Goal: Information Seeking & Learning: Find specific fact

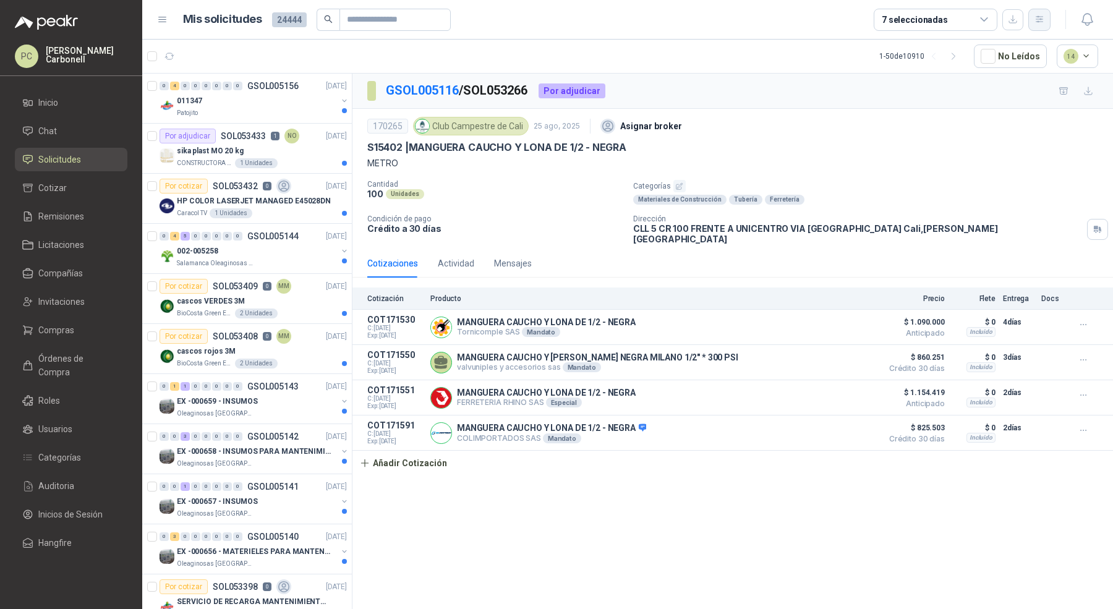
scroll to position [1962, 0]
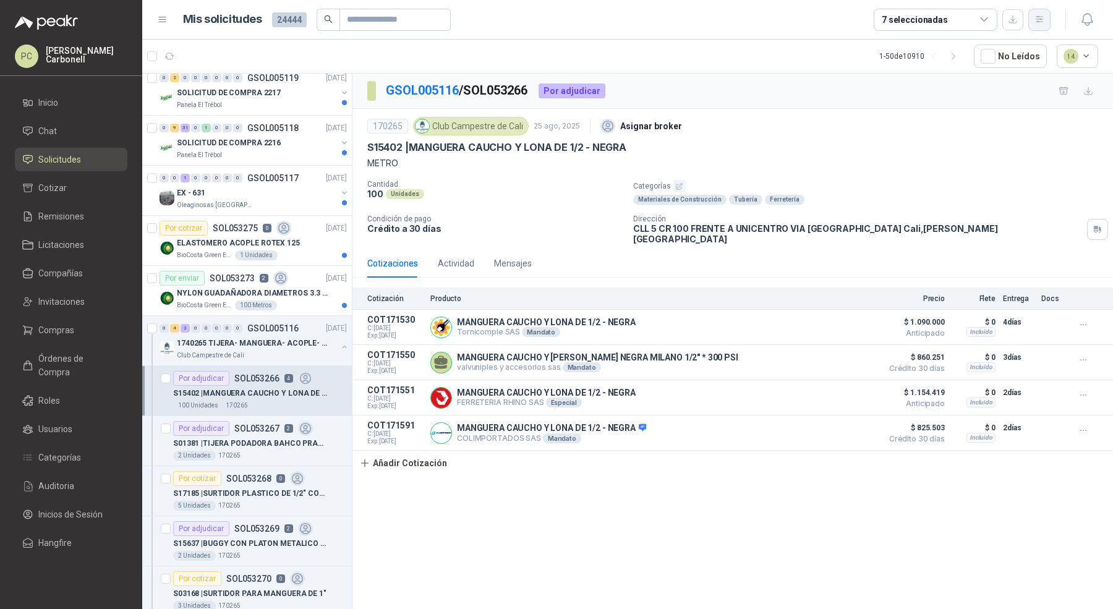
click at [1036, 14] on button "button" at bounding box center [1039, 20] width 22 height 22
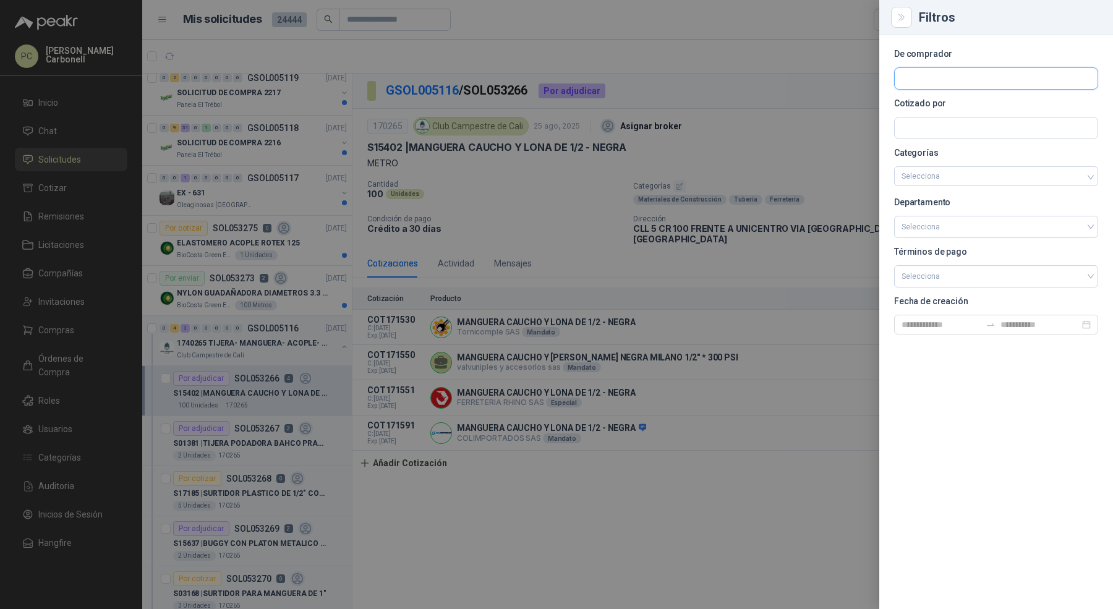
click at [983, 73] on input "text" at bounding box center [996, 78] width 203 height 21
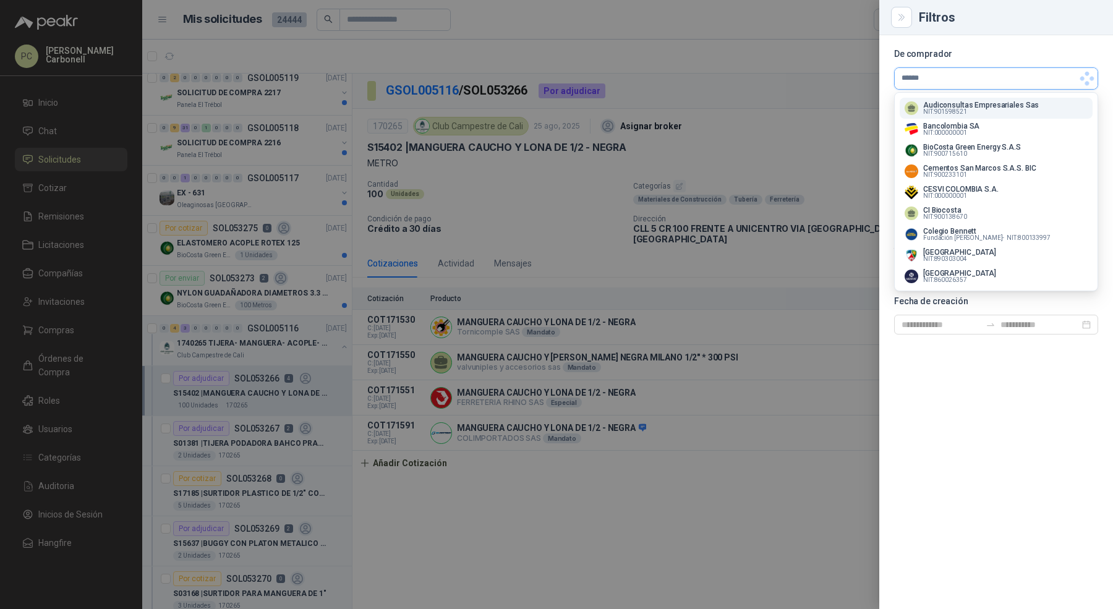
scroll to position [0, 0]
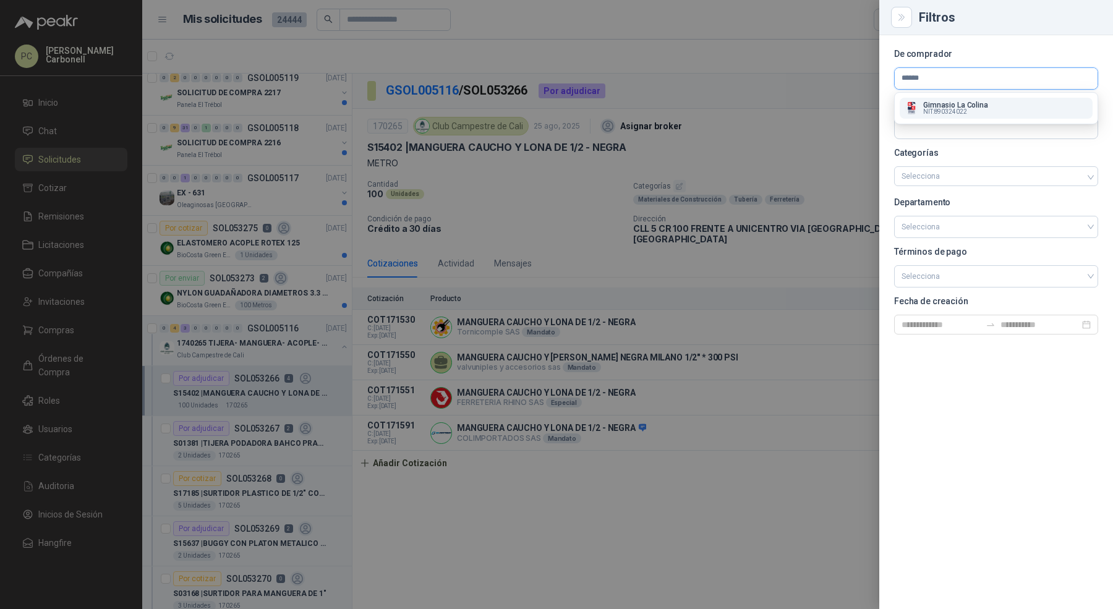
type input "******"
click at [965, 111] on span "NIT : 890324022" at bounding box center [945, 112] width 44 height 6
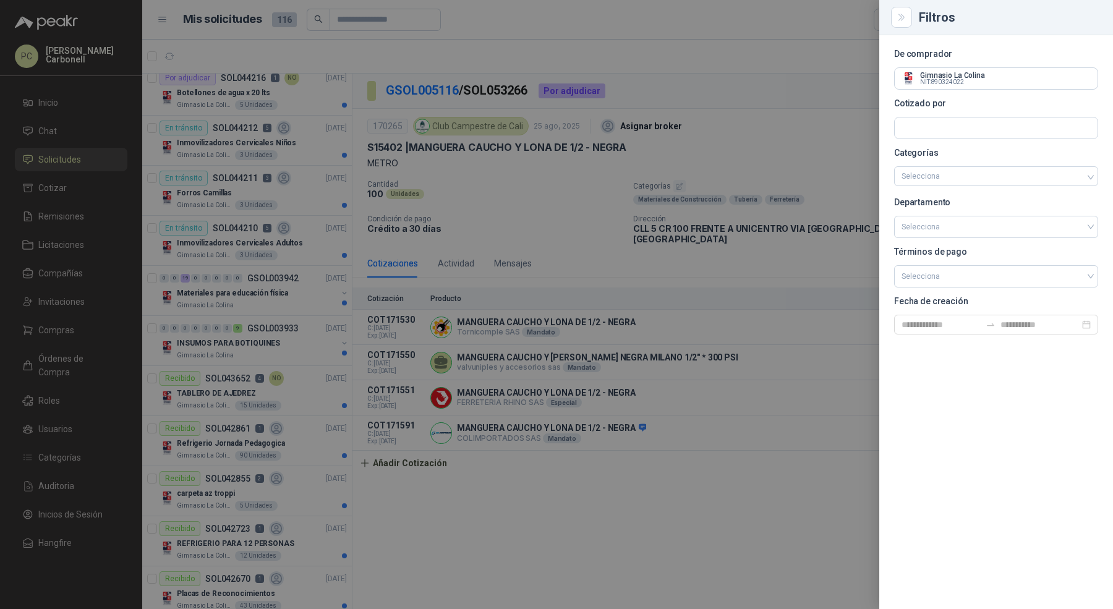
click at [257, 181] on div at bounding box center [556, 304] width 1113 height 609
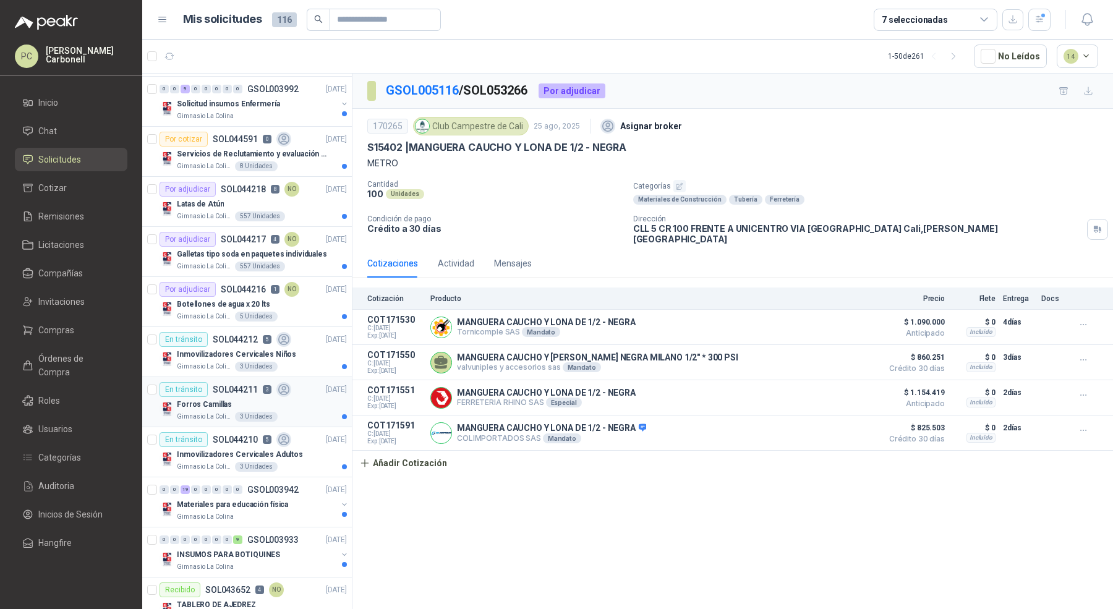
scroll to position [1775, 0]
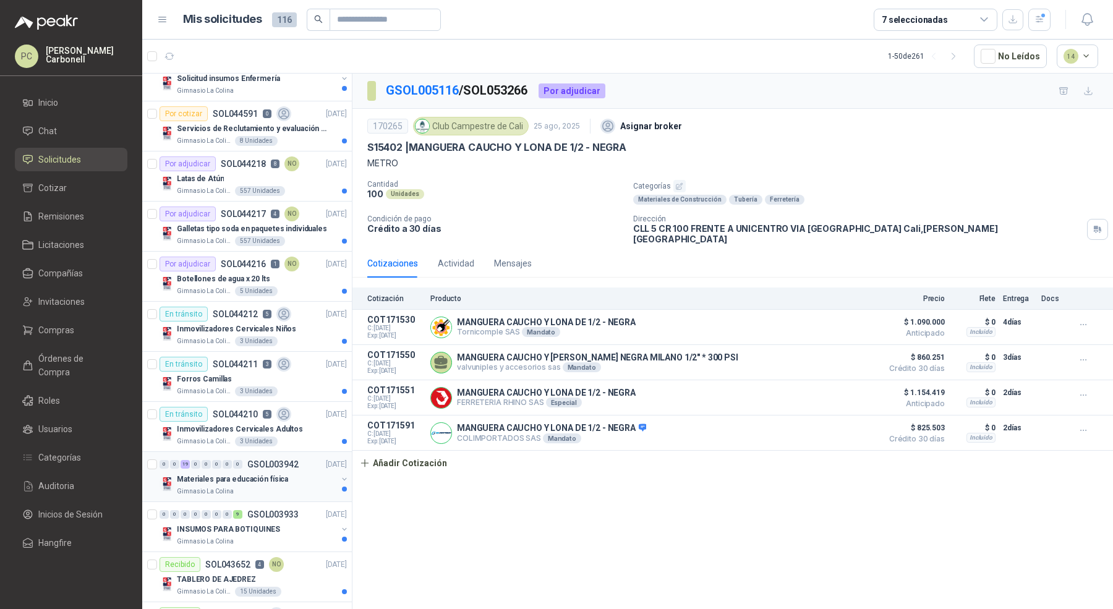
click at [289, 474] on div "Materiales para educación física" at bounding box center [257, 479] width 160 height 15
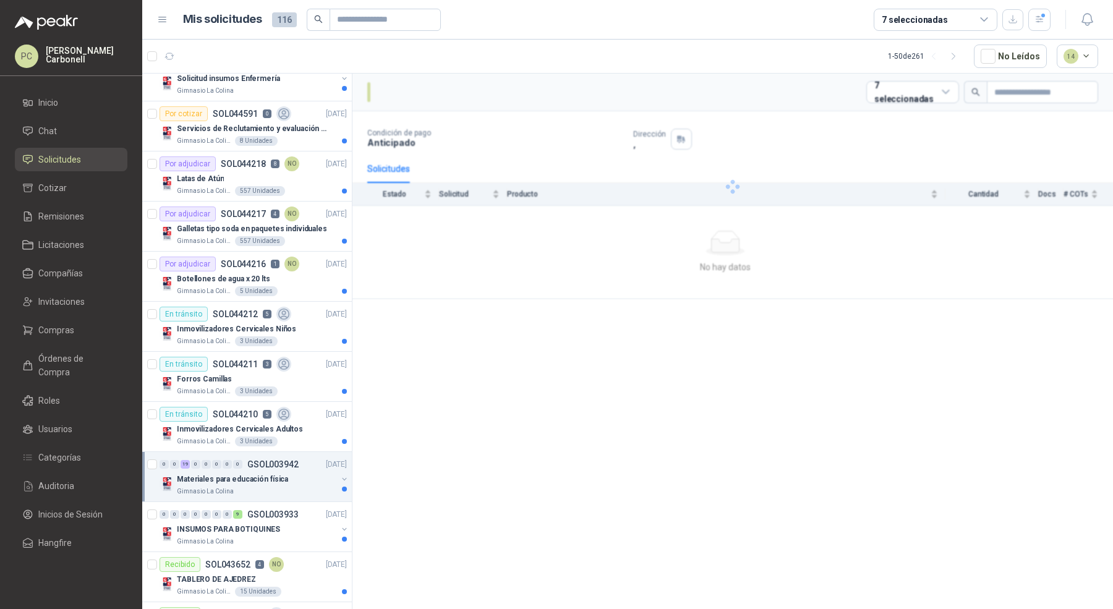
click at [289, 474] on div "Materiales para educación física" at bounding box center [257, 479] width 160 height 15
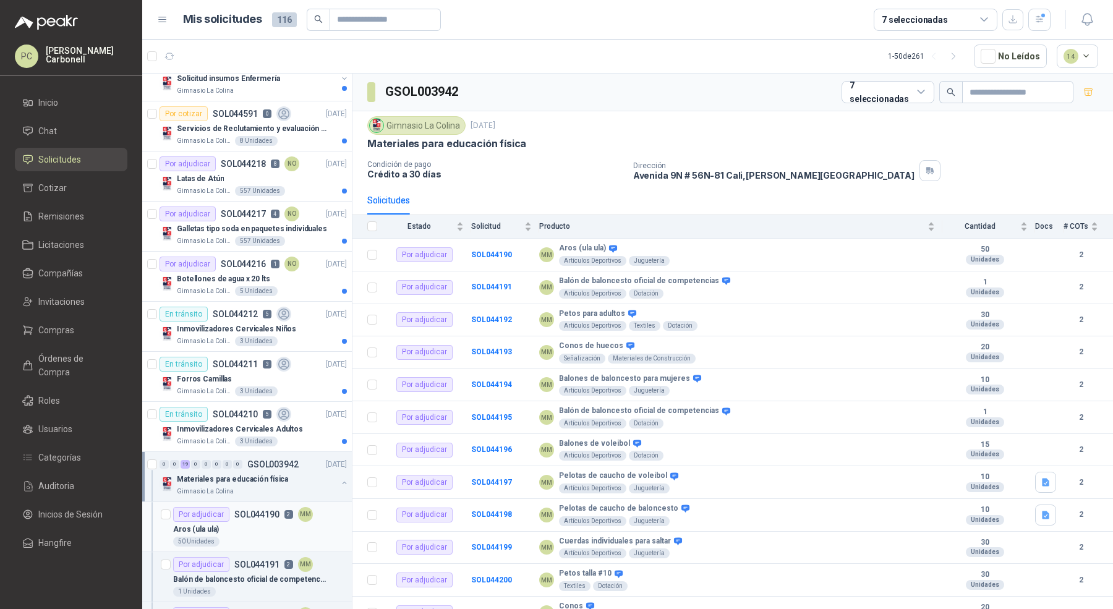
click at [264, 522] on div "Aros (ula ula)" at bounding box center [260, 529] width 174 height 15
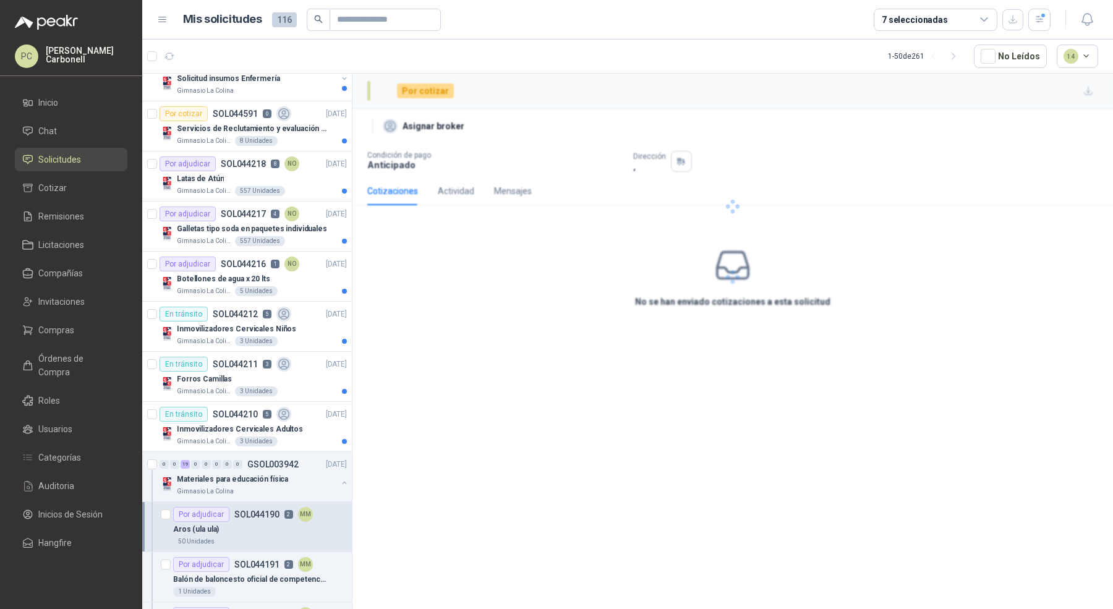
click at [264, 522] on div "Aros (ula ula)" at bounding box center [260, 529] width 174 height 15
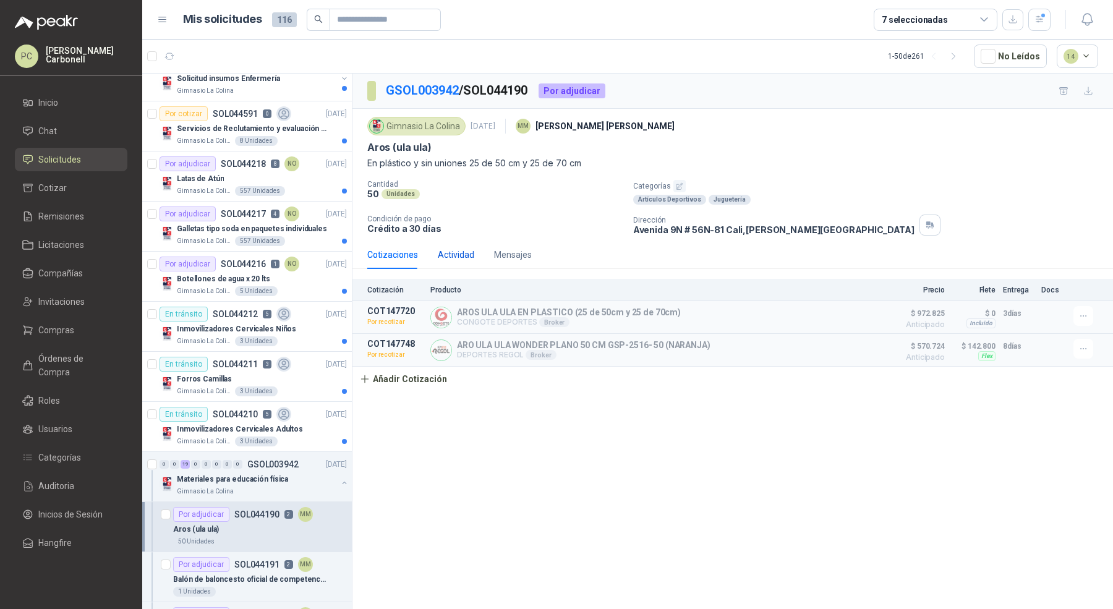
click at [446, 254] on div "Actividad" at bounding box center [456, 255] width 36 height 14
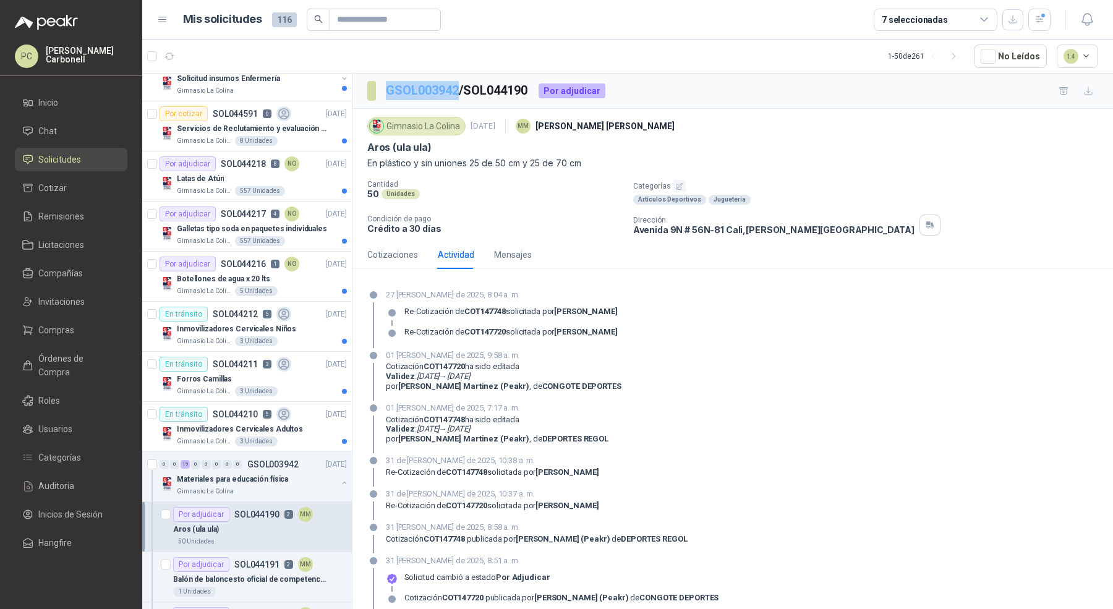
drag, startPoint x: 461, startPoint y: 88, endPoint x: 388, endPoint y: 87, distance: 73.0
click at [388, 87] on p "GSOL003942 / SOL044190" at bounding box center [457, 90] width 143 height 19
copy link "GSOL003942"
